Goal: Information Seeking & Learning: Learn about a topic

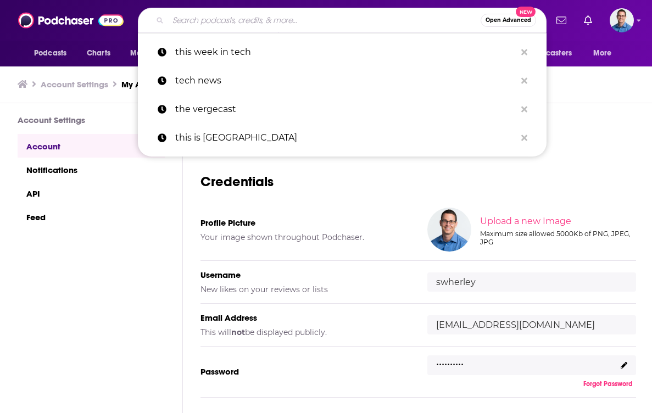
click at [233, 19] on input "Search podcasts, credits, & more..." at bounding box center [324, 21] width 312 height 18
paste input "[PERSON_NAME] Citation Needed"
type input "[PERSON_NAME] Citation Needed"
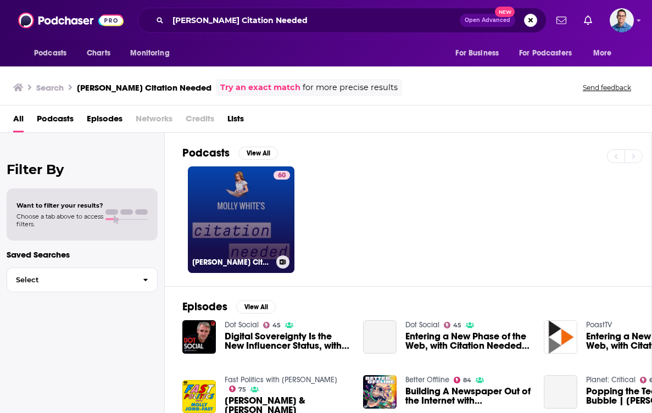
click at [238, 197] on link "60 Molly White's Citation Needed" at bounding box center [241, 219] width 107 height 107
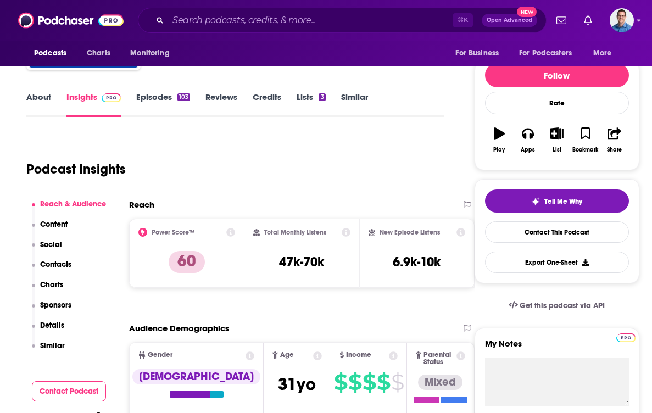
click at [58, 266] on p "Contacts" at bounding box center [55, 264] width 31 height 9
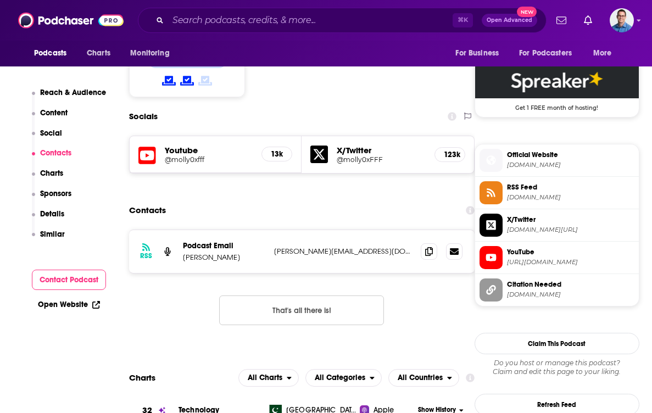
scroll to position [892, 0]
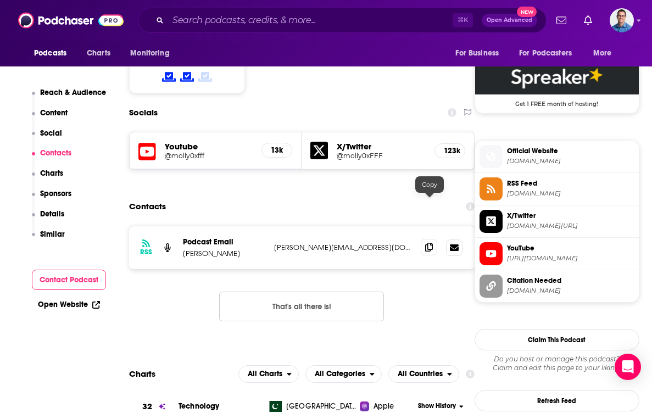
click at [431, 243] on icon at bounding box center [429, 247] width 8 height 9
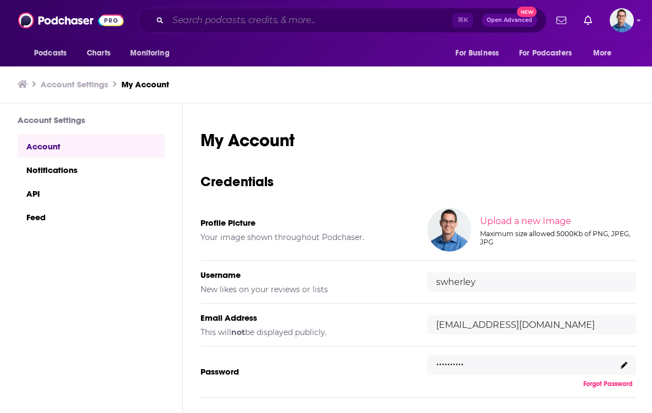
click at [230, 19] on input "Search podcasts, credits, & more..." at bounding box center [310, 21] width 284 height 18
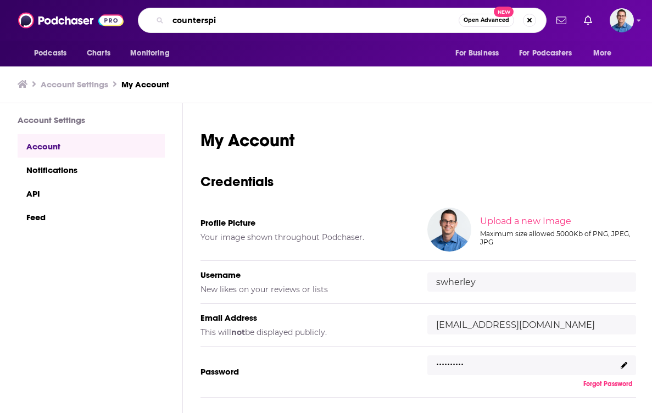
type input "counterspin"
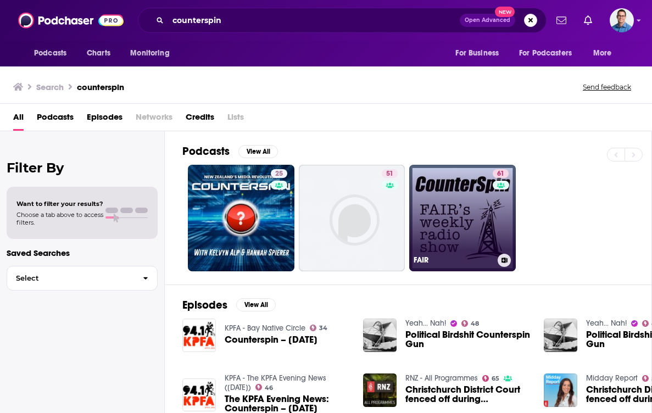
click at [461, 184] on link "61 FAIR" at bounding box center [462, 218] width 107 height 107
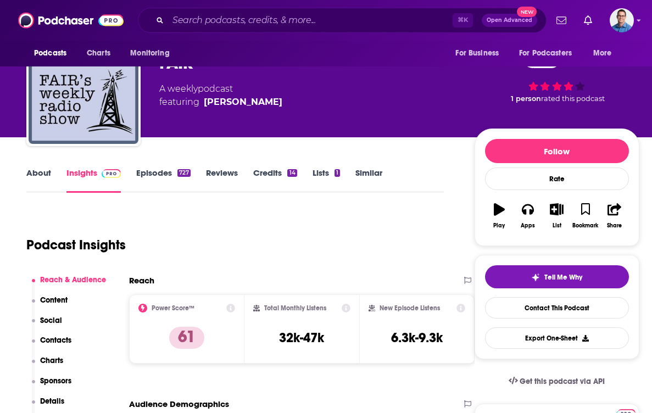
scroll to position [43, 0]
